Goal: Complete application form

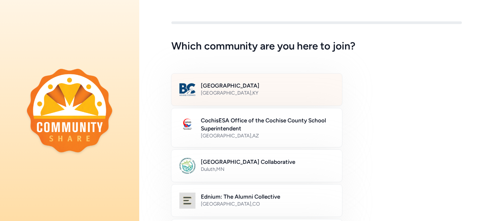
click at [252, 88] on h2 "[GEOGRAPHIC_DATA]" at bounding box center [267, 86] width 133 height 8
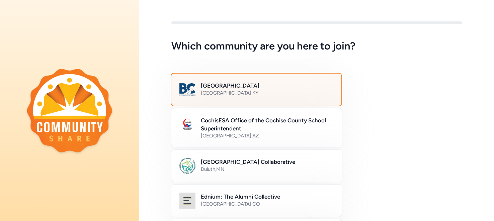
click at [252, 88] on h2 "[GEOGRAPHIC_DATA]" at bounding box center [267, 86] width 132 height 8
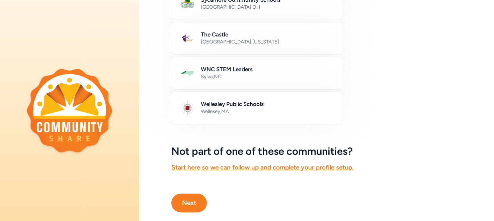
scroll to position [416, 0]
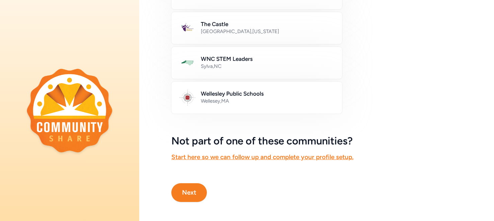
click at [182, 188] on button "Next" at bounding box center [188, 192] width 35 height 19
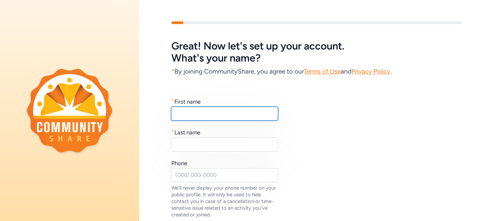
click at [234, 118] on input "text" at bounding box center [224, 114] width 107 height 14
type input "[PERSON_NAME]"
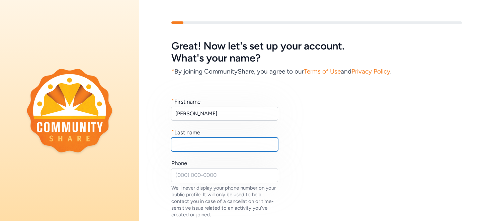
click at [208, 141] on input "text" at bounding box center [224, 144] width 107 height 14
type input "[PERSON_NAME]"
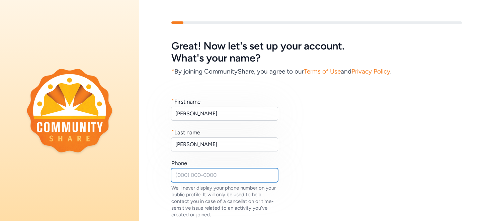
click at [193, 175] on input "text" at bounding box center [224, 175] width 107 height 14
click at [175, 174] on input "502)" at bounding box center [224, 175] width 107 height 14
click at [200, 174] on input "(502)" at bounding box center [224, 175] width 107 height 14
type input "[PHONE_NUMBER]"
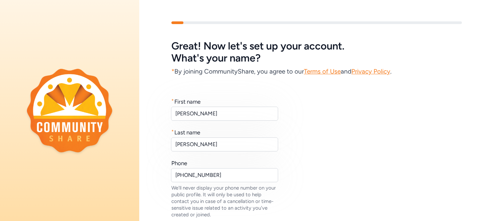
click at [286, 158] on div "* First name [PERSON_NAME] * Last name [PERSON_NAME] Phone [PHONE_NUMBER] We'll…" at bounding box center [316, 158] width 290 height 120
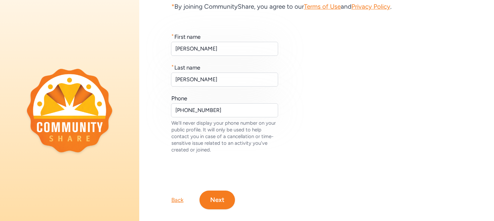
scroll to position [74, 0]
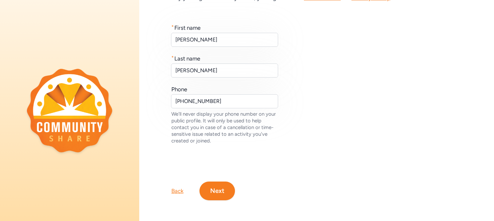
click at [221, 189] on button "Next" at bounding box center [216, 191] width 35 height 19
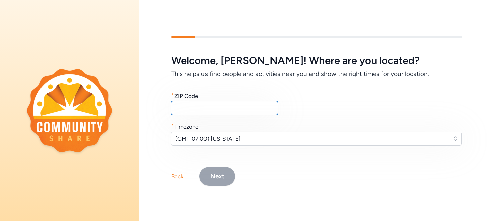
click at [231, 109] on input "text" at bounding box center [224, 108] width 107 height 14
type input "40047"
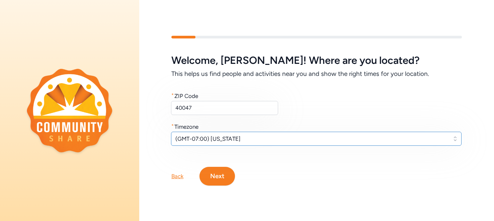
click at [253, 137] on span "(GMT-07:00) [US_STATE]" at bounding box center [311, 139] width 272 height 8
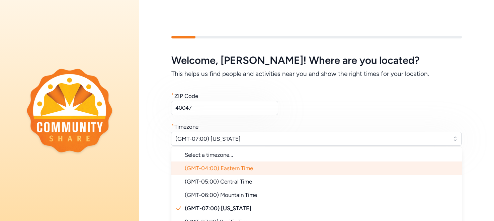
click at [250, 168] on span "(GMT-04:00) Eastern Time" at bounding box center [219, 168] width 68 height 7
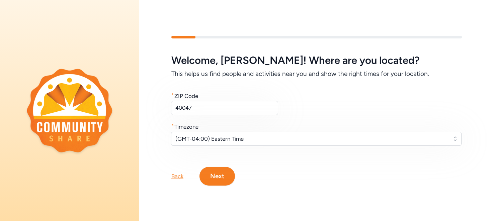
click at [223, 177] on button "Next" at bounding box center [216, 176] width 35 height 19
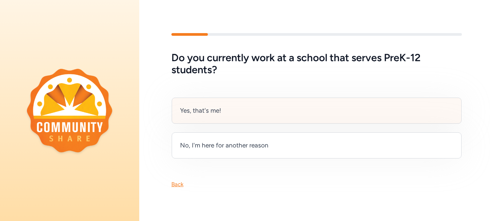
click at [251, 112] on div "Yes, that's me!" at bounding box center [317, 111] width 290 height 26
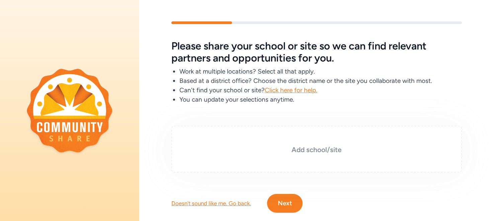
click at [317, 149] on h3 "Add school/site" at bounding box center [316, 149] width 257 height 9
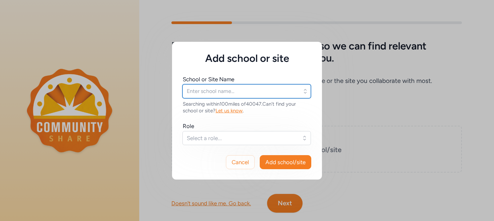
click at [263, 91] on input "text" at bounding box center [246, 91] width 128 height 14
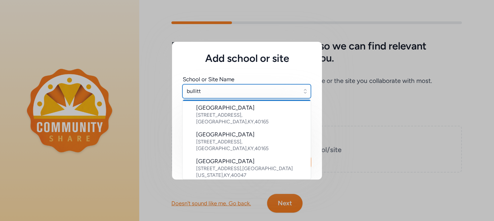
scroll to position [54, 0]
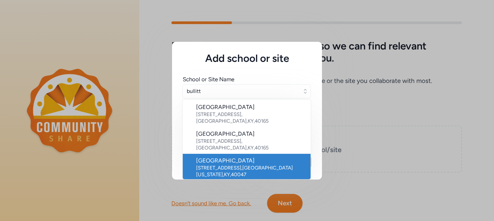
click at [230, 157] on div "[GEOGRAPHIC_DATA]" at bounding box center [250, 161] width 109 height 8
type input "[GEOGRAPHIC_DATA]"
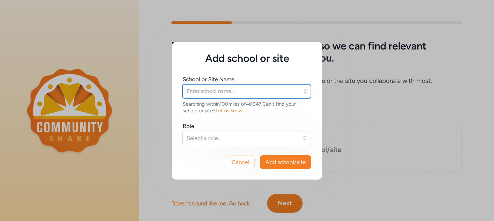
type input "[GEOGRAPHIC_DATA]"
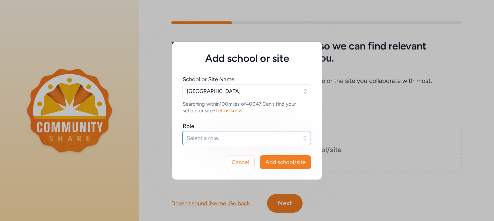
click at [249, 136] on span "Select a role..." at bounding box center [242, 138] width 110 height 8
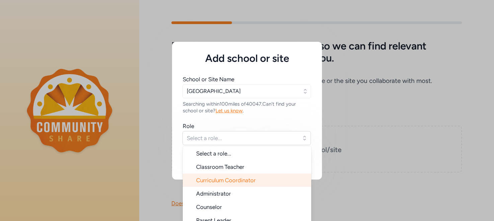
scroll to position [0, 0]
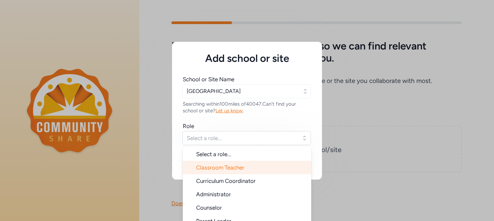
click at [245, 168] on li "Classroom Teacher" at bounding box center [247, 167] width 128 height 13
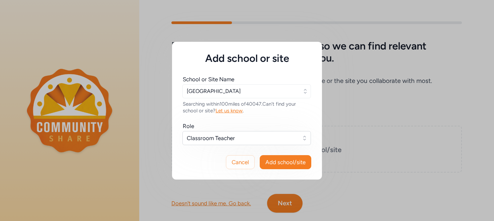
click at [342, 188] on div "Add school or site School or Site Name [GEOGRAPHIC_DATA] Searching within 100 m…" at bounding box center [247, 110] width 494 height 221
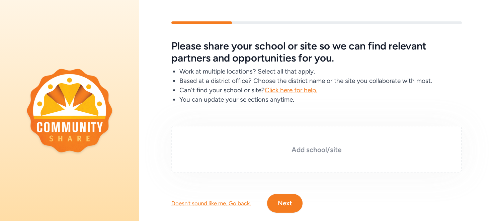
click at [311, 150] on h3 "Add school/site" at bounding box center [316, 149] width 257 height 9
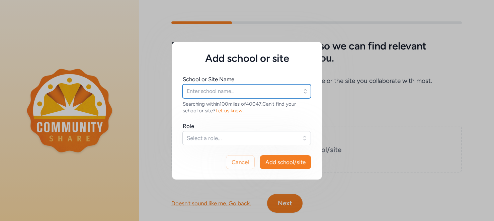
click at [238, 92] on input "text" at bounding box center [246, 91] width 128 height 14
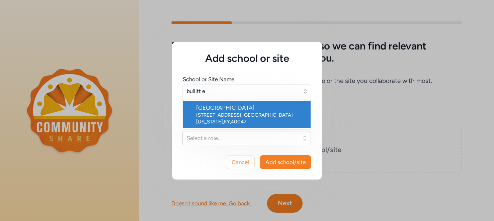
click at [251, 111] on div "[GEOGRAPHIC_DATA]" at bounding box center [250, 108] width 109 height 8
type input "[GEOGRAPHIC_DATA]"
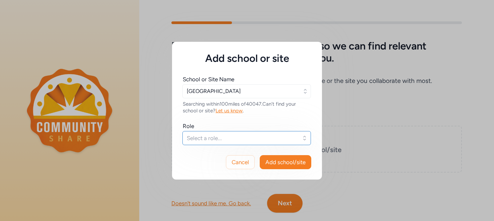
click at [222, 141] on span "Select a role..." at bounding box center [242, 138] width 110 height 8
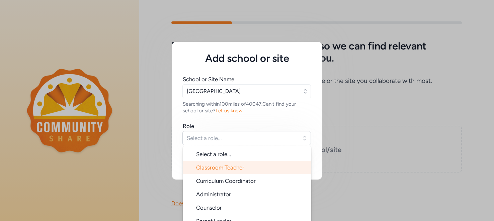
click at [218, 167] on span "Classroom Teacher" at bounding box center [220, 167] width 48 height 7
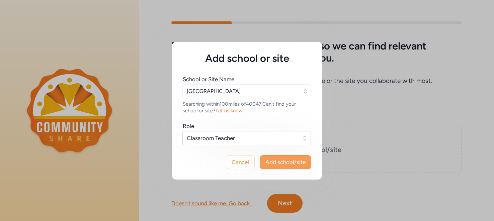
click at [269, 163] on span "Add school/site" at bounding box center [285, 162] width 40 height 8
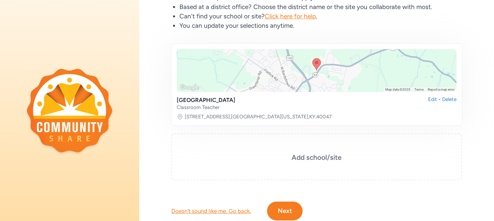
scroll to position [94, 0]
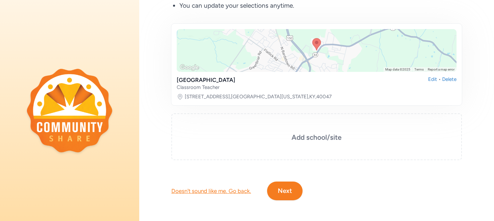
click at [287, 190] on button "Next" at bounding box center [284, 191] width 35 height 19
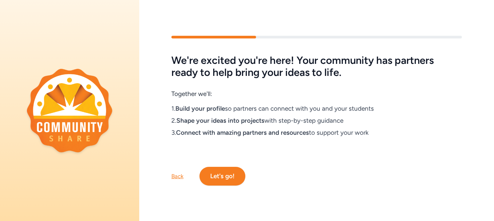
click at [223, 175] on button "Let's go!" at bounding box center [222, 176] width 46 height 19
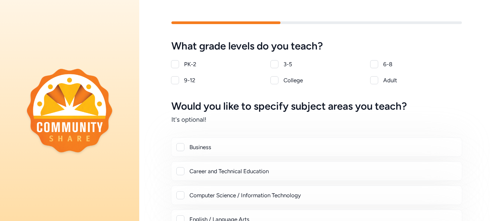
click at [175, 81] on div at bounding box center [175, 80] width 8 height 8
checkbox input "true"
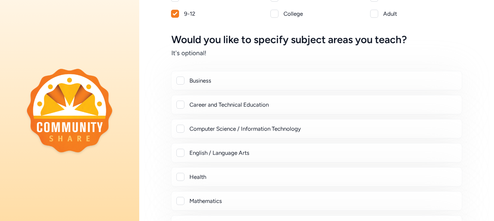
scroll to position [62, 0]
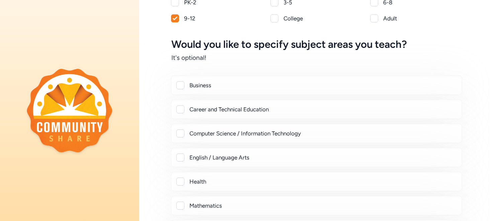
click at [255, 109] on div "Career and Technical Education" at bounding box center [322, 109] width 267 height 8
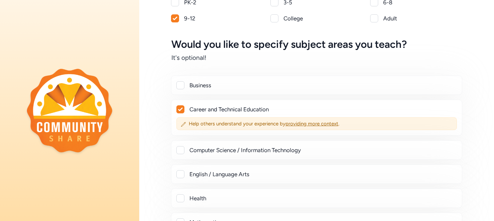
checkbox input "true"
click at [324, 123] on span "providing more context" at bounding box center [311, 124] width 53 height 6
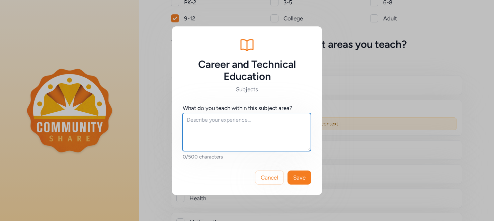
click at [248, 123] on textarea at bounding box center [246, 132] width 128 height 38
click at [248, 123] on textarea "F" at bounding box center [246, 132] width 128 height 38
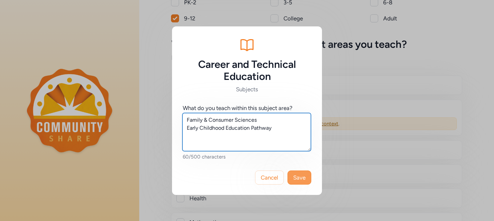
type textarea "Family & Consumer Sciences Early Childhood Education Pathway"
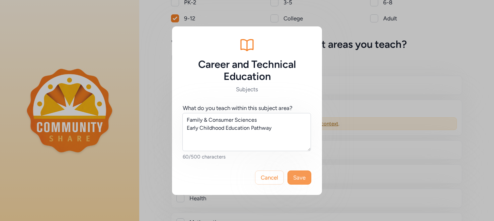
click at [301, 179] on span "Save" at bounding box center [299, 178] width 12 height 8
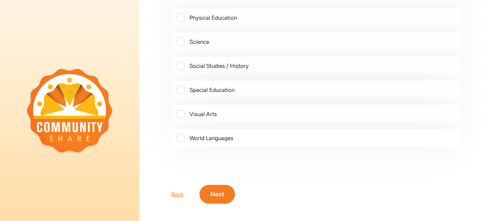
scroll to position [317, 0]
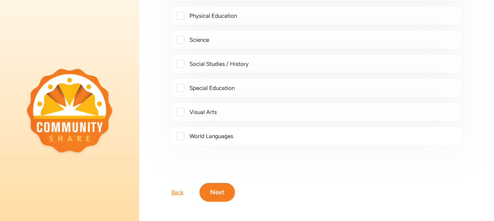
click at [213, 190] on button "Next" at bounding box center [216, 192] width 35 height 19
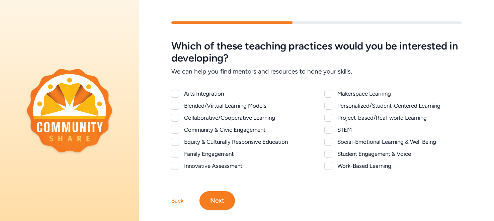
click at [178, 118] on div at bounding box center [175, 118] width 8 height 8
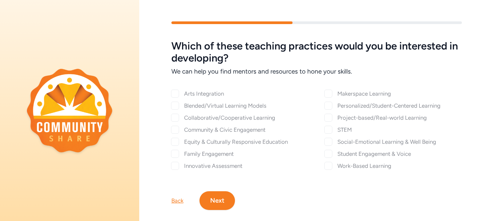
checkbox input "true"
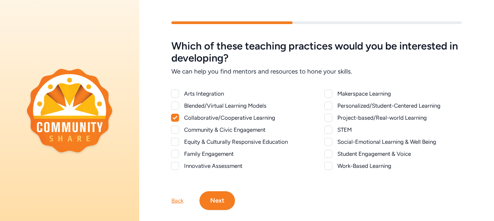
click at [176, 129] on div at bounding box center [175, 130] width 8 height 8
checkbox input "true"
click at [175, 152] on div at bounding box center [175, 154] width 8 height 8
checkbox input "true"
click at [331, 107] on div at bounding box center [328, 106] width 8 height 8
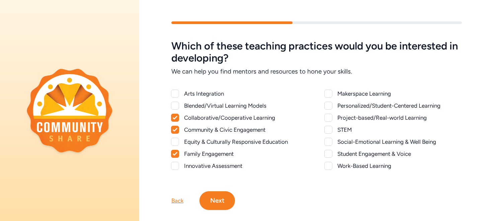
checkbox input "true"
click at [330, 116] on div at bounding box center [328, 118] width 8 height 8
checkbox input "true"
click at [328, 141] on div at bounding box center [328, 142] width 8 height 8
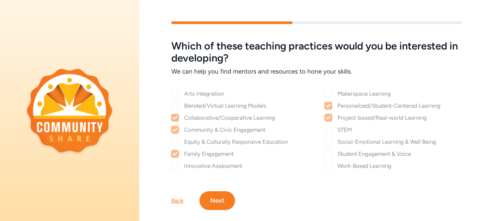
checkbox input "true"
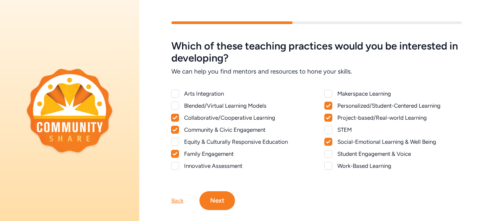
click at [328, 153] on div at bounding box center [328, 154] width 8 height 8
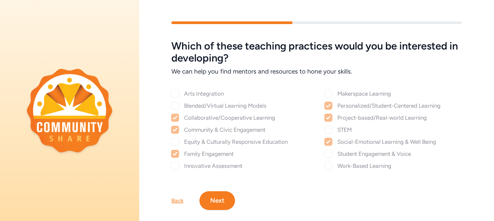
checkbox input "true"
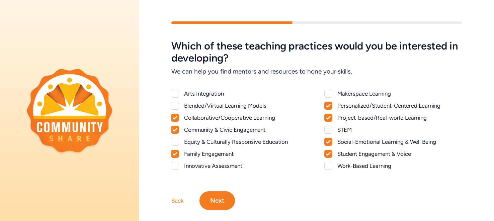
click at [329, 165] on div at bounding box center [328, 166] width 8 height 8
checkbox input "true"
click at [209, 199] on button "Next" at bounding box center [216, 200] width 35 height 19
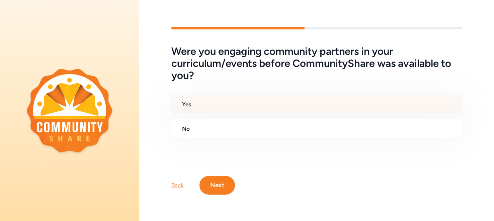
click at [189, 101] on h2 "Yes" at bounding box center [319, 104] width 274 height 8
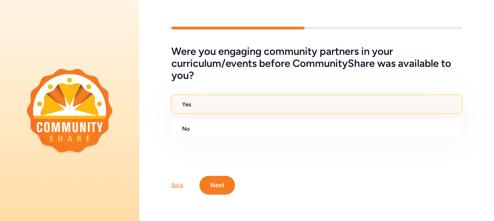
click at [275, 100] on h2 "Yes" at bounding box center [319, 104] width 274 height 8
click at [219, 188] on button "Next" at bounding box center [216, 185] width 35 height 19
